Goal: Task Accomplishment & Management: Use online tool/utility

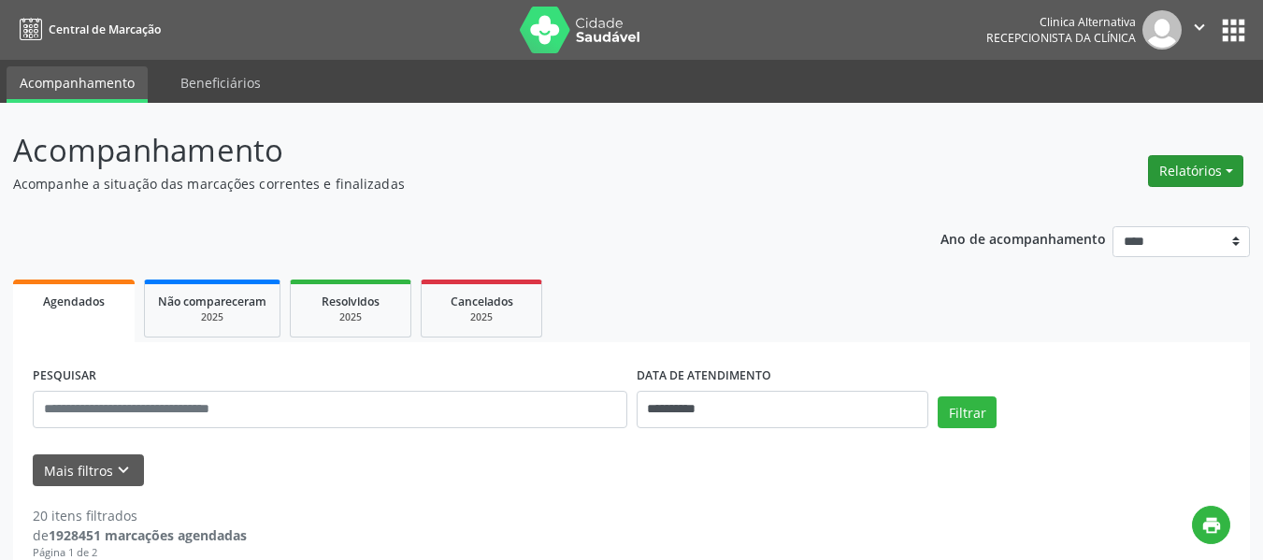
click at [1181, 163] on button "Relatórios" at bounding box center [1195, 171] width 95 height 32
click at [1085, 213] on link "Agendamentos" at bounding box center [1144, 211] width 201 height 26
select select "*"
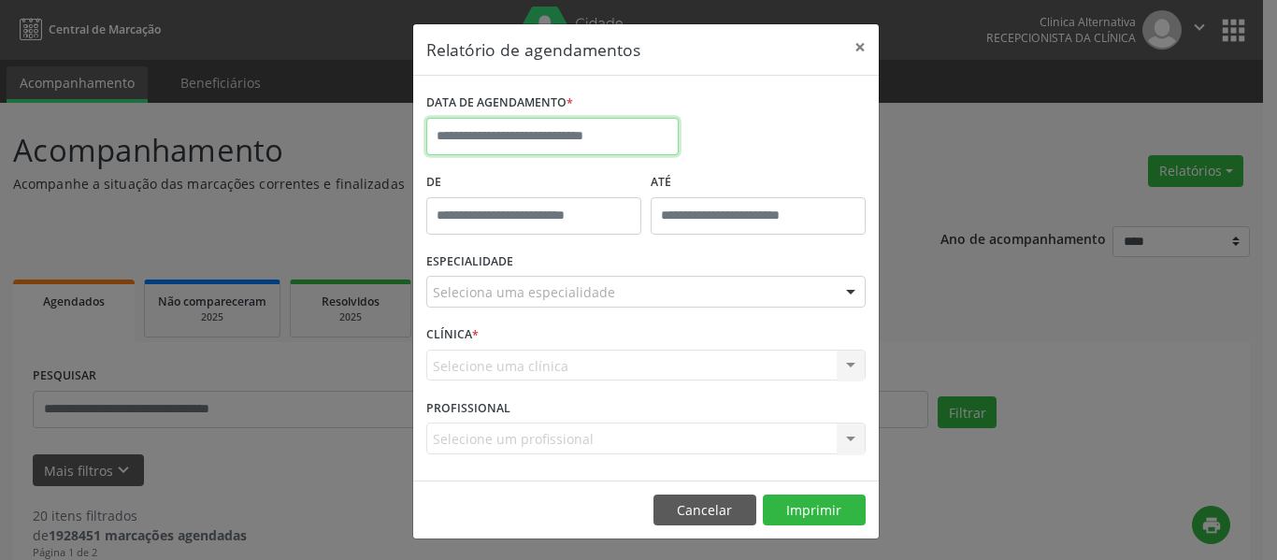
click at [633, 129] on input "text" at bounding box center [552, 136] width 252 height 37
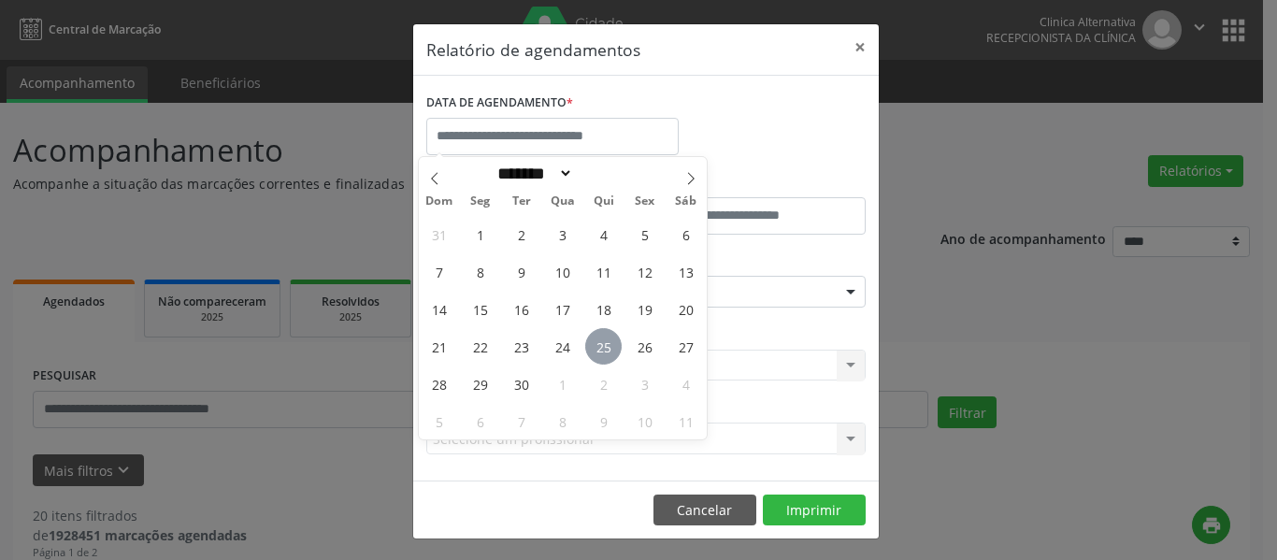
click at [607, 348] on span "25" at bounding box center [603, 346] width 36 height 36
type input "**********"
click at [607, 348] on span "25" at bounding box center [603, 346] width 36 height 36
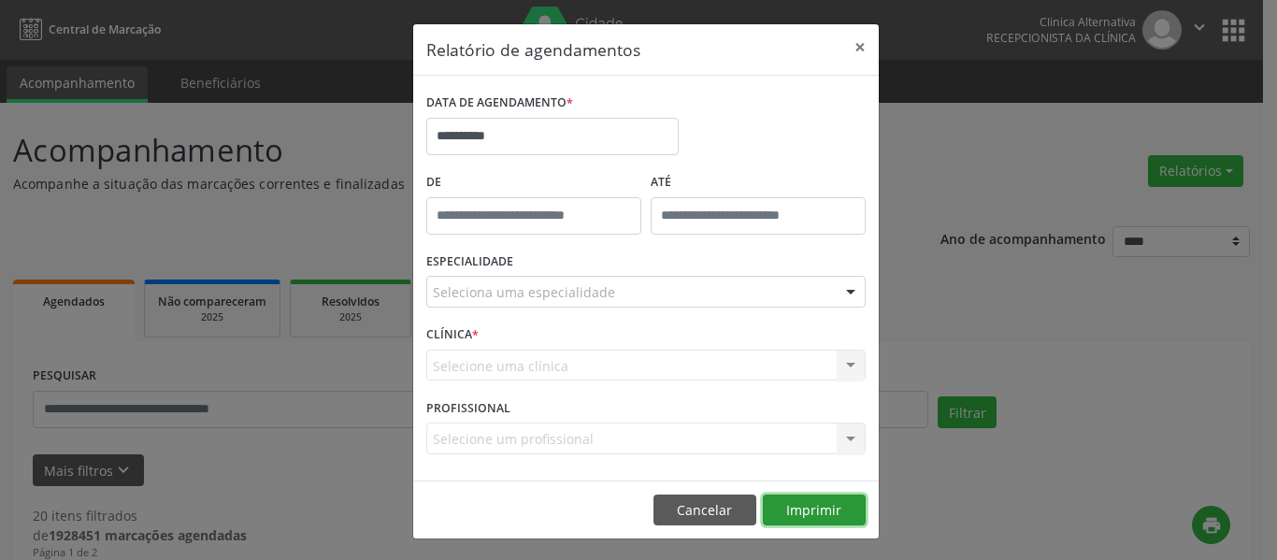
click at [811, 518] on button "Imprimir" at bounding box center [814, 511] width 103 height 32
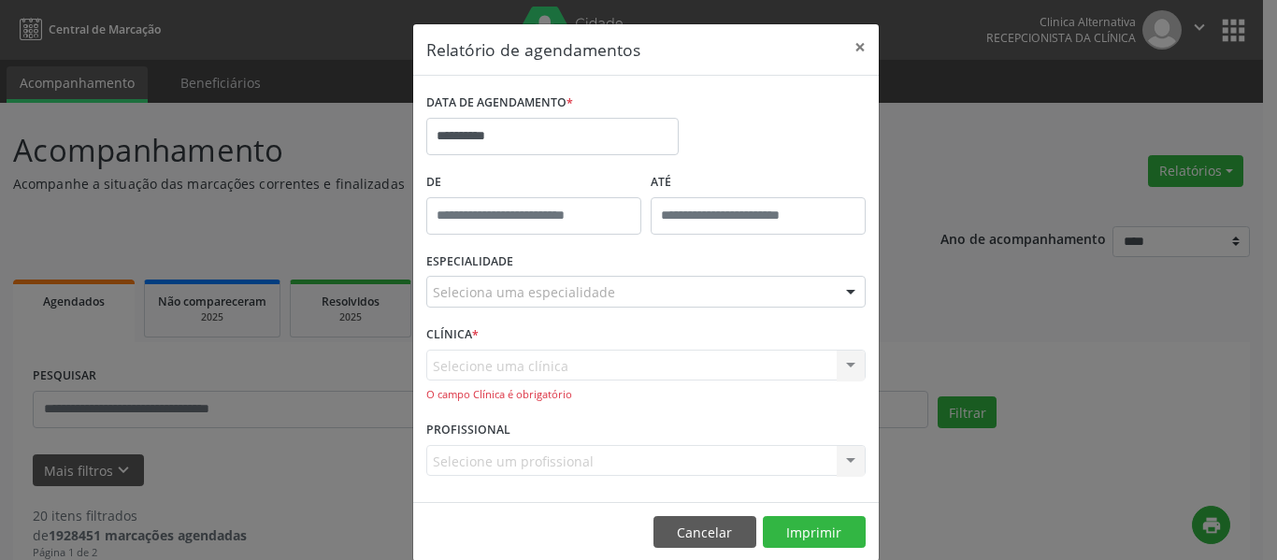
click at [851, 287] on div at bounding box center [851, 293] width 28 height 32
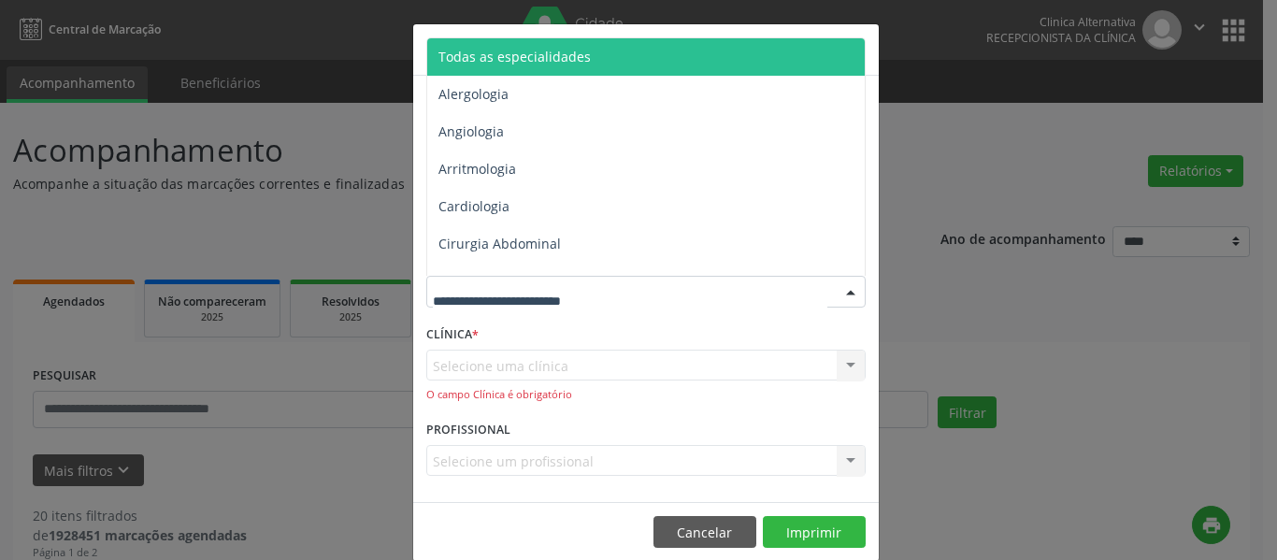
click at [617, 58] on span "Todas as especialidades" at bounding box center [647, 56] width 440 height 37
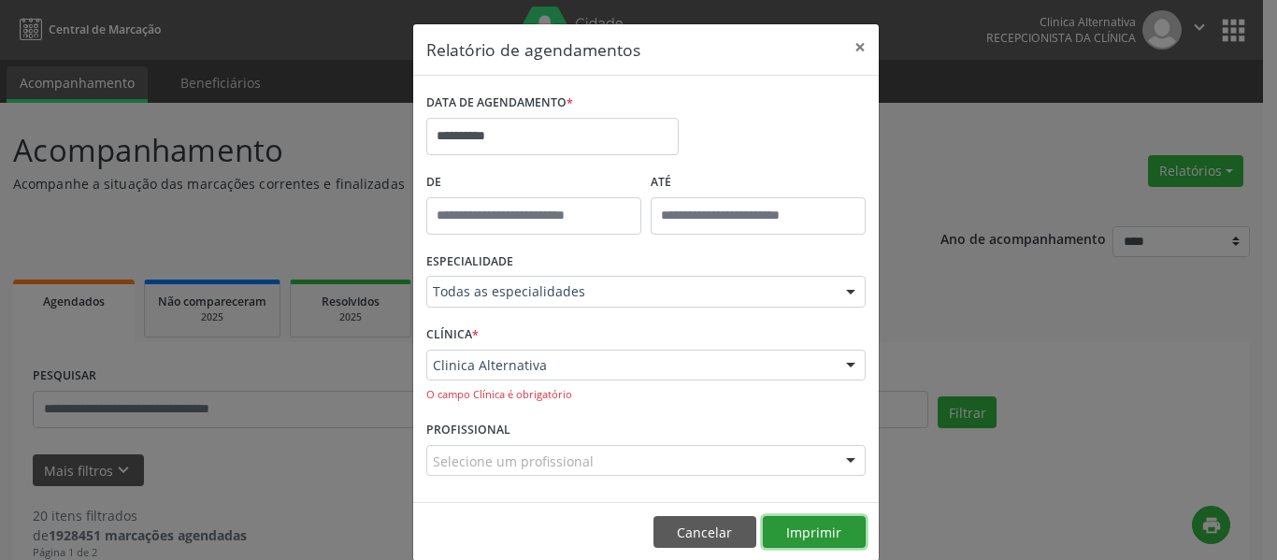
click at [815, 538] on button "Imprimir" at bounding box center [814, 532] width 103 height 32
